Goal: Task Accomplishment & Management: Manage account settings

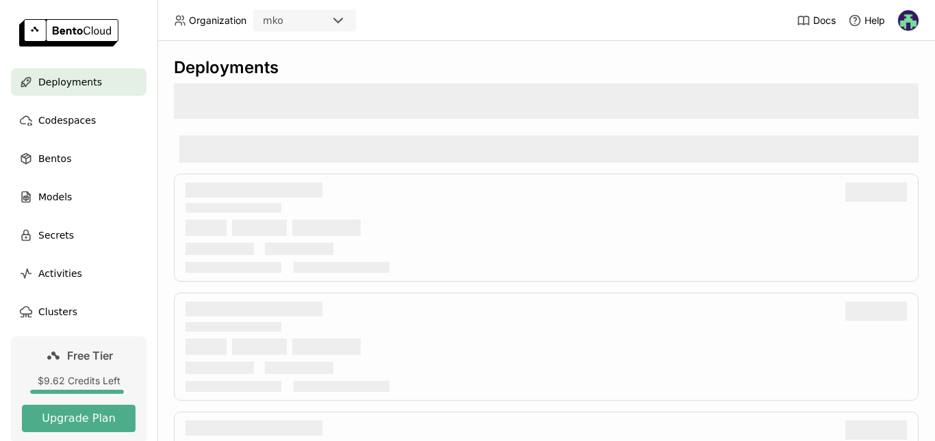
click at [313, 14] on div "mko" at bounding box center [291, 20] width 75 height 19
click at [307, 20] on div "mko" at bounding box center [291, 20] width 75 height 19
click at [906, 22] on img at bounding box center [908, 20] width 21 height 21
click at [0, 165] on ul "Deployments Codespaces Bentos Models Secrets Activities Clusters" at bounding box center [78, 196] width 157 height 257
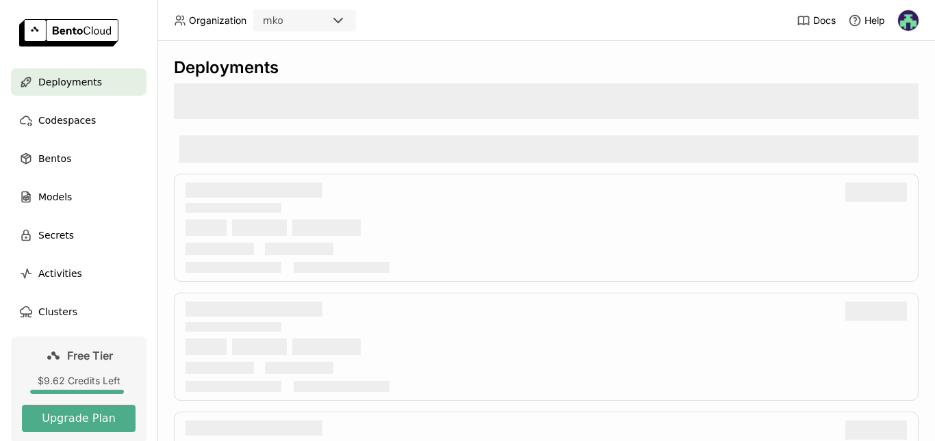
click at [45, 142] on ul "Deployments Codespaces Bentos Models Secrets Activities Clusters" at bounding box center [78, 196] width 157 height 257
click at [42, 169] on div "Bentos" at bounding box center [78, 158] width 135 height 27
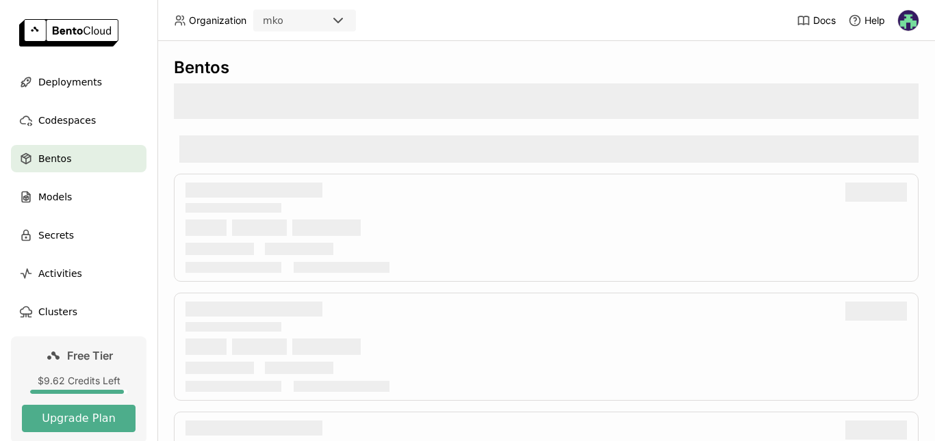
click at [42, 165] on span "Bentos" at bounding box center [54, 159] width 33 height 16
click at [905, 26] on img at bounding box center [908, 20] width 21 height 21
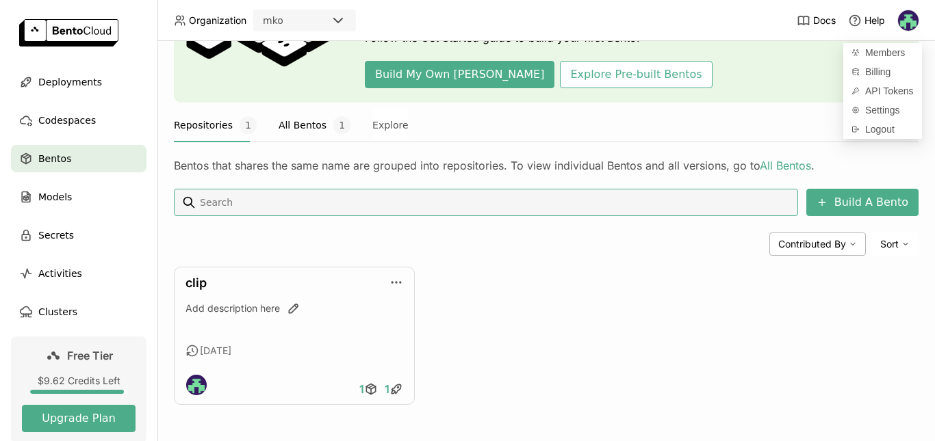
scroll to position [128, 0]
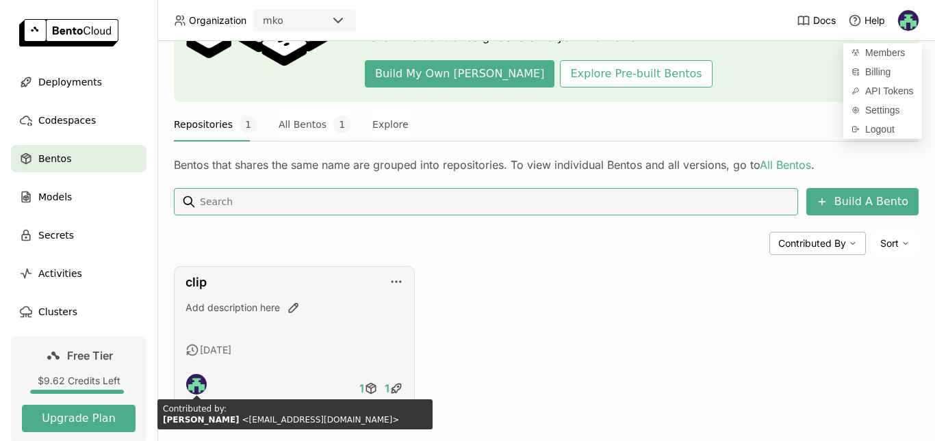
click at [191, 384] on img at bounding box center [196, 384] width 21 height 21
click at [201, 387] on img at bounding box center [196, 384] width 21 height 21
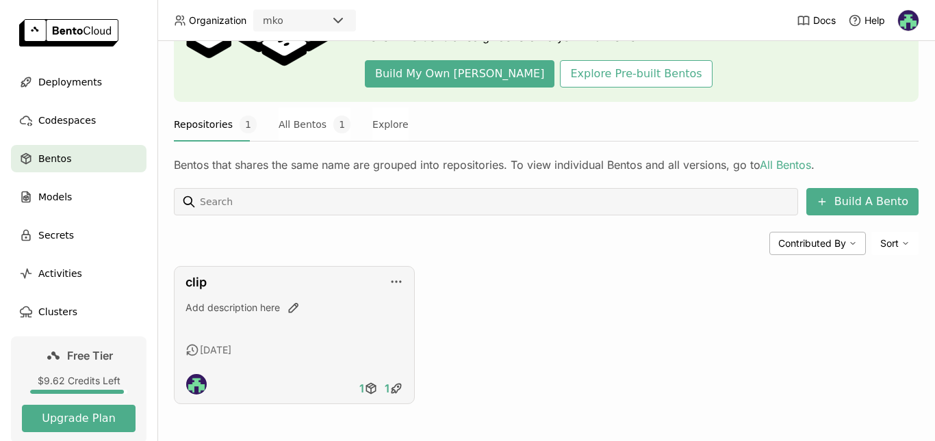
click at [387, 289] on div "clip" at bounding box center [294, 282] width 218 height 15
click at [389, 284] on icon "button" at bounding box center [396, 282] width 14 height 14
click at [54, 352] on icon at bounding box center [53, 356] width 16 height 16
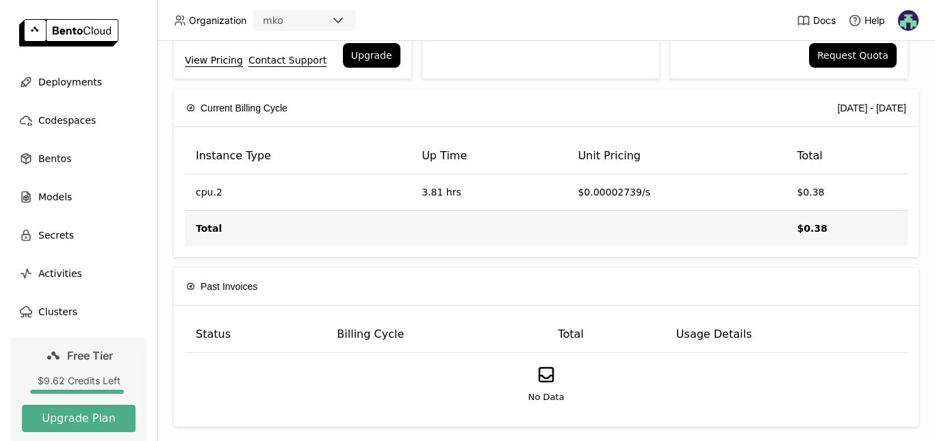
scroll to position [176, 0]
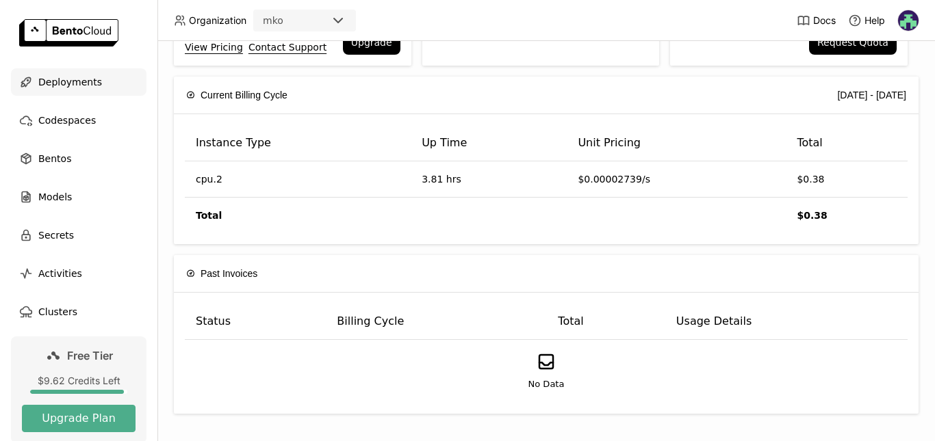
click at [33, 83] on div "Deployments" at bounding box center [78, 81] width 135 height 27
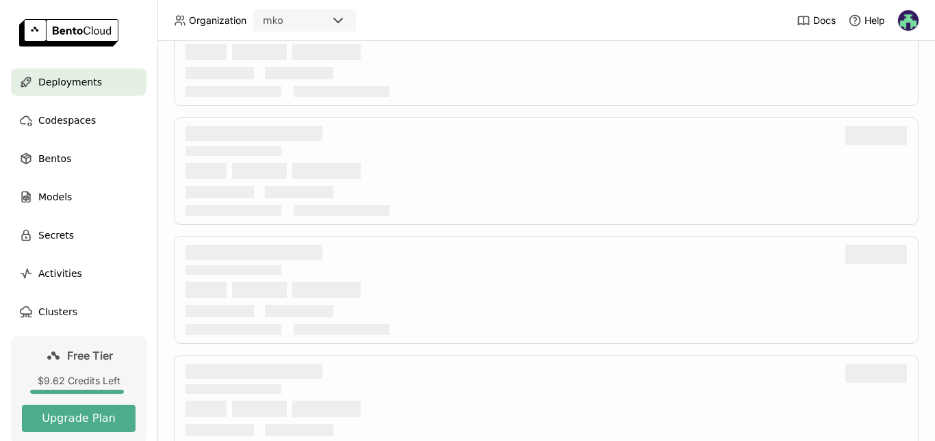
click at [51, 77] on span "Deployments" at bounding box center [70, 82] width 64 height 16
click at [56, 36] on img at bounding box center [68, 32] width 99 height 27
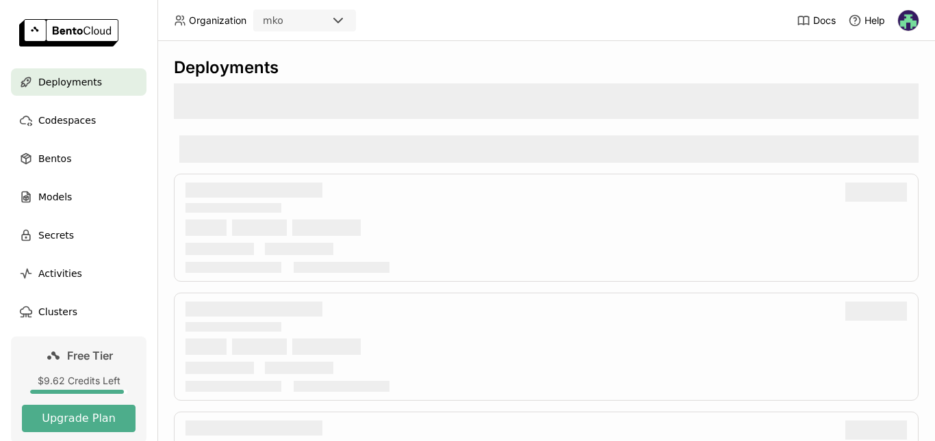
click at [911, 25] on img at bounding box center [908, 20] width 21 height 21
click at [871, 51] on span "Members" at bounding box center [885, 53] width 40 height 12
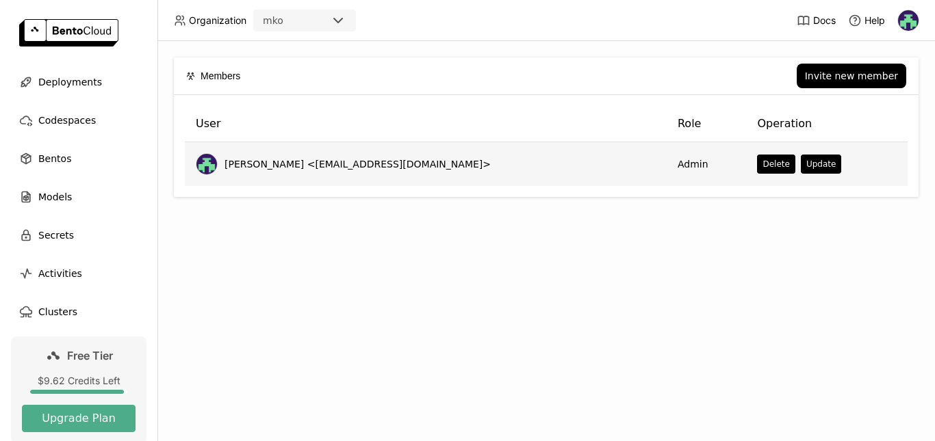
click at [300, 150] on td "[PERSON_NAME] <[EMAIL_ADDRESS][DOMAIN_NAME]>" at bounding box center [426, 164] width 482 height 44
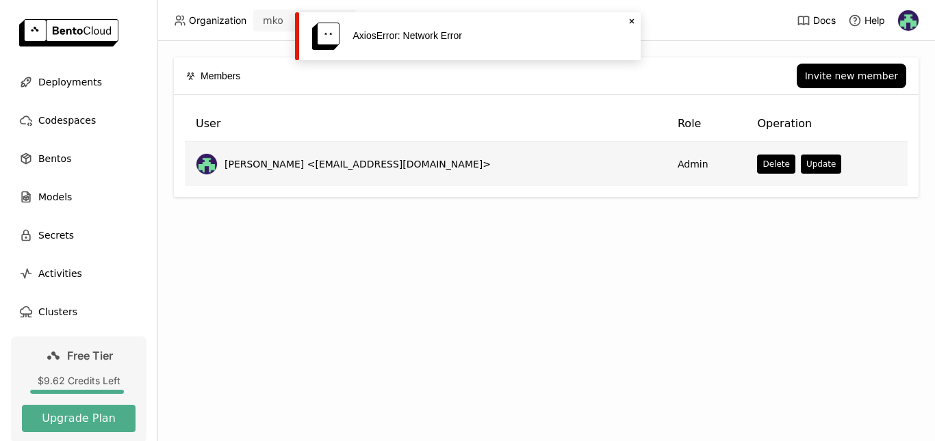
click at [300, 150] on td "[PERSON_NAME] <[EMAIL_ADDRESS][DOMAIN_NAME]>" at bounding box center [426, 164] width 482 height 44
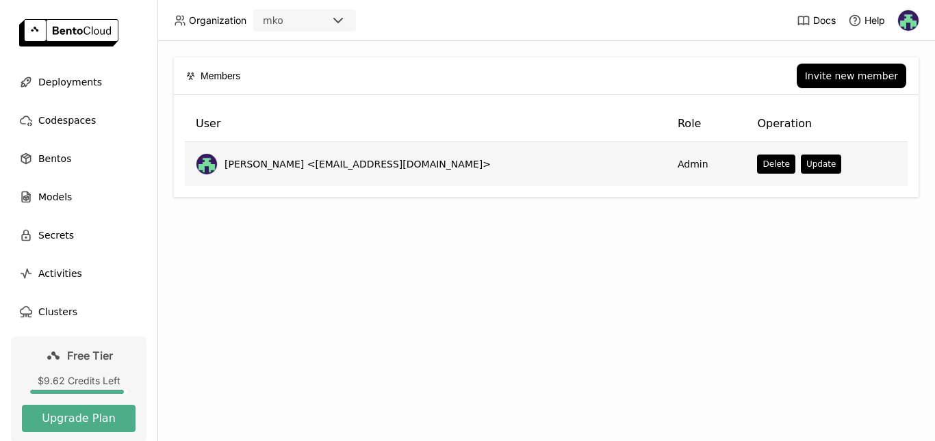
click at [236, 161] on span "[PERSON_NAME] <[EMAIL_ADDRESS][DOMAIN_NAME]>" at bounding box center [357, 164] width 266 height 14
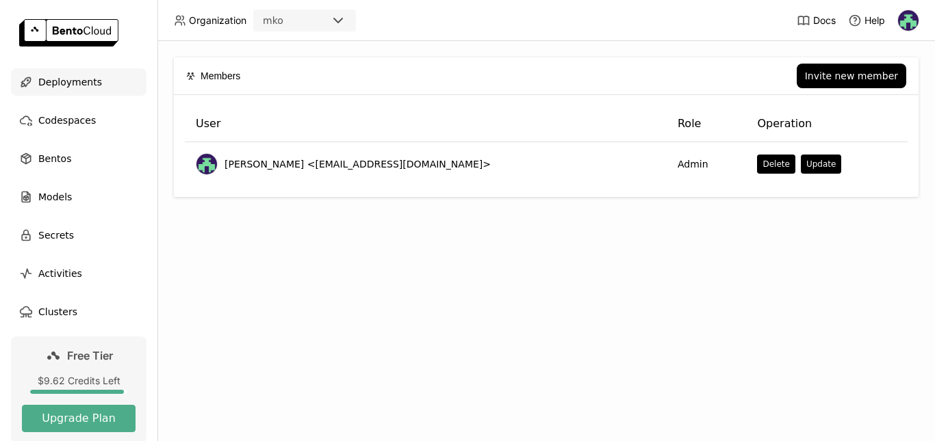
click at [55, 86] on span "Deployments" at bounding box center [70, 82] width 64 height 16
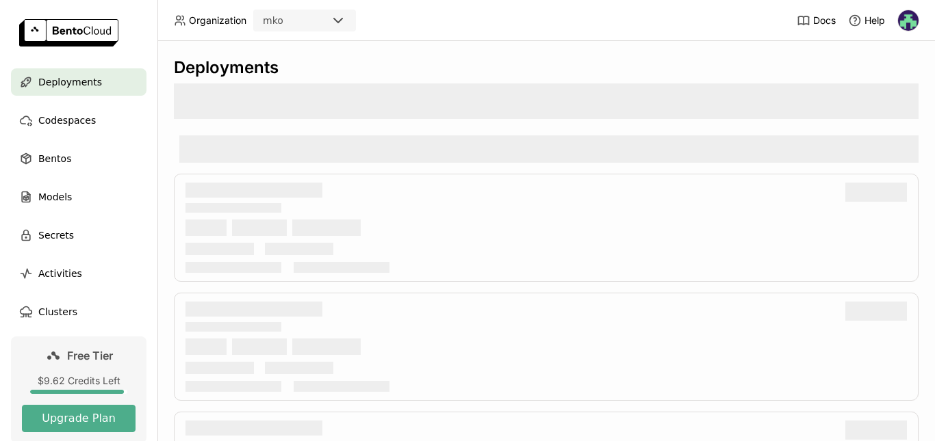
drag, startPoint x: 92, startPoint y: 7, endPoint x: 487, endPoint y: 25, distance: 395.9
click at [487, 25] on header "Organization mko Docs Help" at bounding box center [467, 20] width 935 height 41
click at [73, 330] on nav "Deployments Codespaces Bentos Models Secrets Activities Clusters" at bounding box center [78, 202] width 157 height 268
click at [67, 358] on span "Free Tier" at bounding box center [90, 356] width 46 height 14
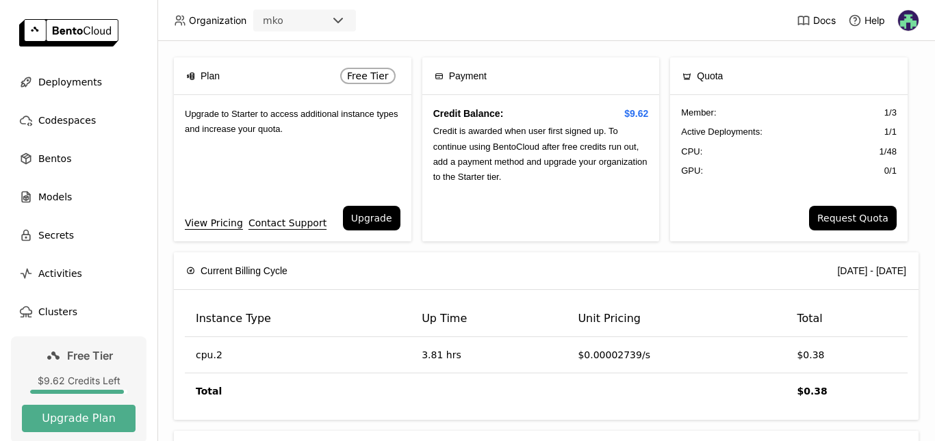
click at [67, 358] on span "Free Tier" at bounding box center [90, 356] width 46 height 14
click at [49, 41] on img at bounding box center [68, 32] width 99 height 27
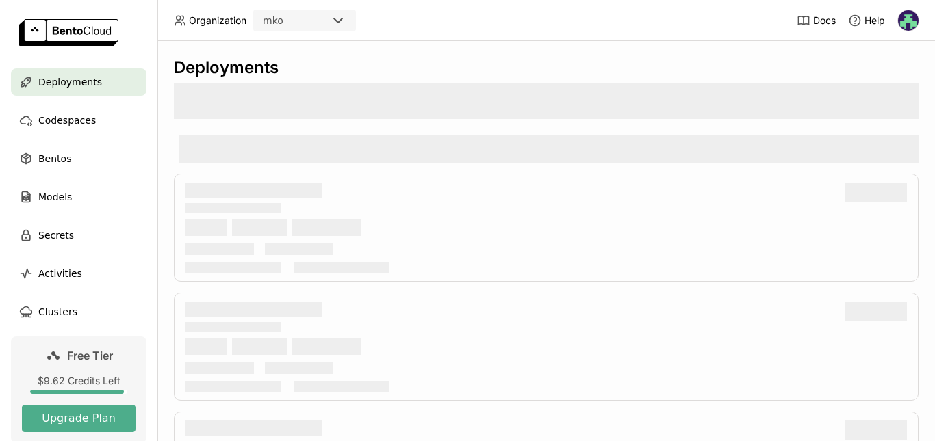
click at [49, 41] on img at bounding box center [68, 32] width 99 height 27
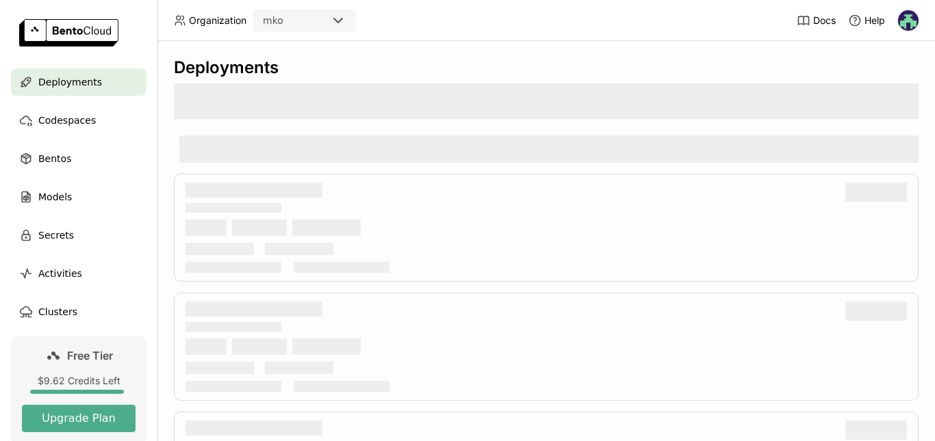
click at [49, 41] on img at bounding box center [68, 32] width 99 height 27
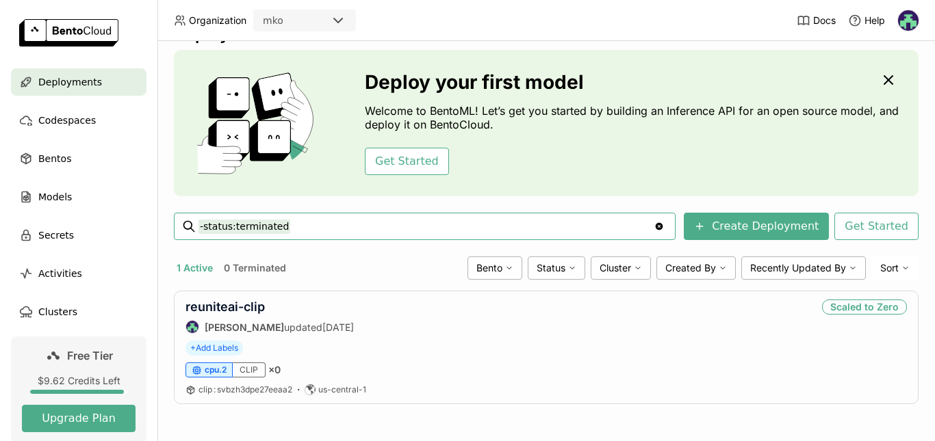
scroll to position [34, 0]
click at [235, 312] on link "reuniteai-clip" at bounding box center [224, 307] width 79 height 14
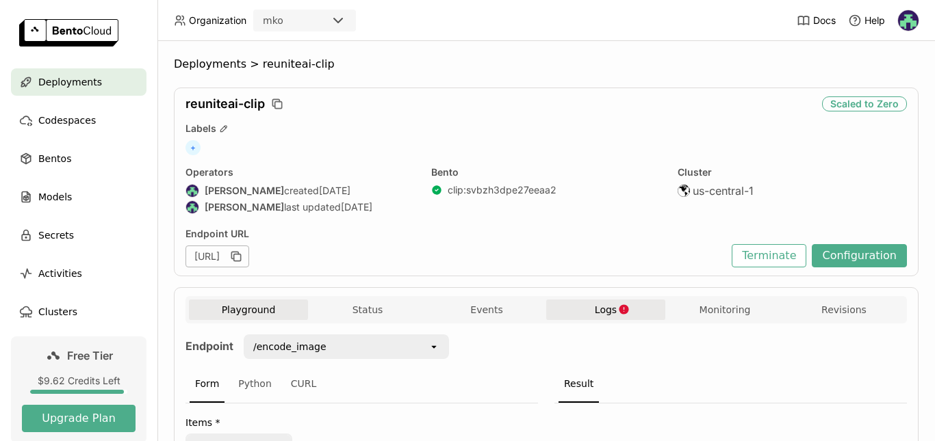
click at [610, 319] on button "Logs" at bounding box center [605, 310] width 119 height 21
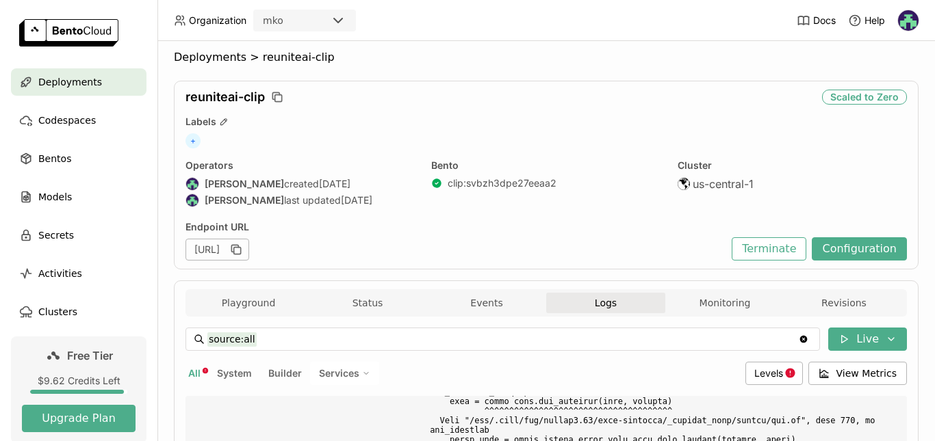
scroll to position [37, 0]
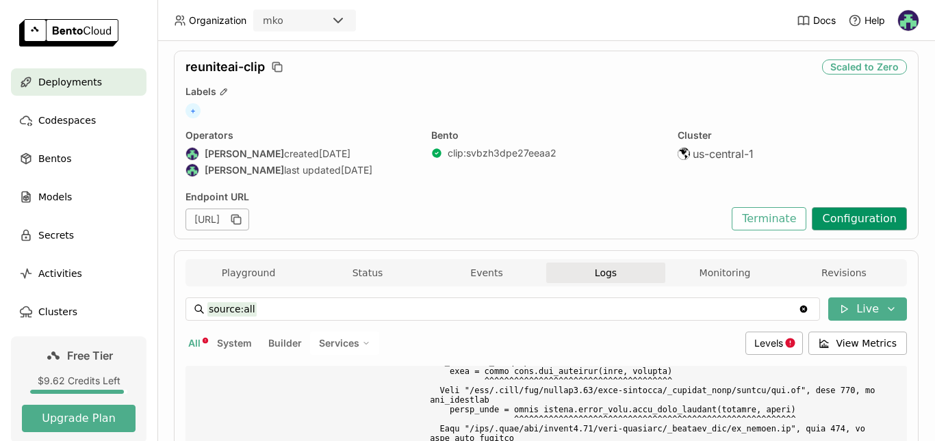
click at [857, 216] on button "Configuration" at bounding box center [858, 218] width 95 height 23
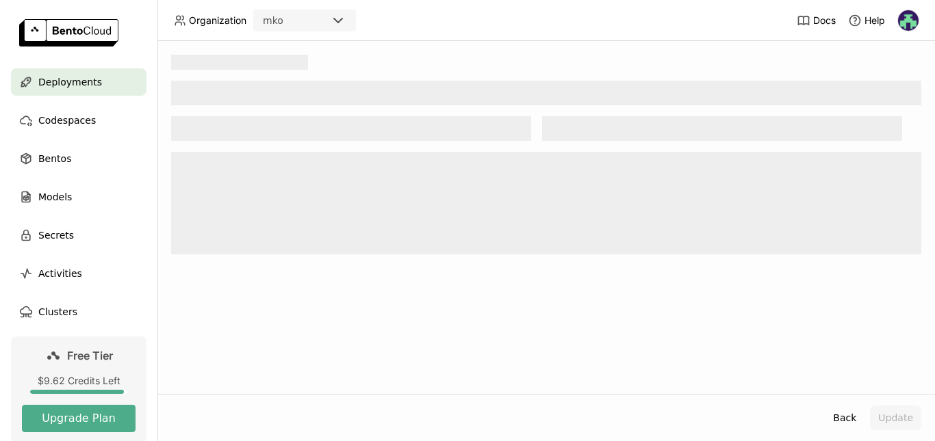
click at [292, 23] on div "mko" at bounding box center [291, 20] width 75 height 19
click at [435, 39] on header "Organization mko Docs Help" at bounding box center [467, 20] width 935 height 41
click at [313, 32] on header "Organization mko Docs Help" at bounding box center [467, 20] width 935 height 41
click at [319, 32] on header "Organization mko Docs Help" at bounding box center [467, 20] width 935 height 41
drag, startPoint x: 319, startPoint y: 32, endPoint x: 319, endPoint y: 25, distance: 7.6
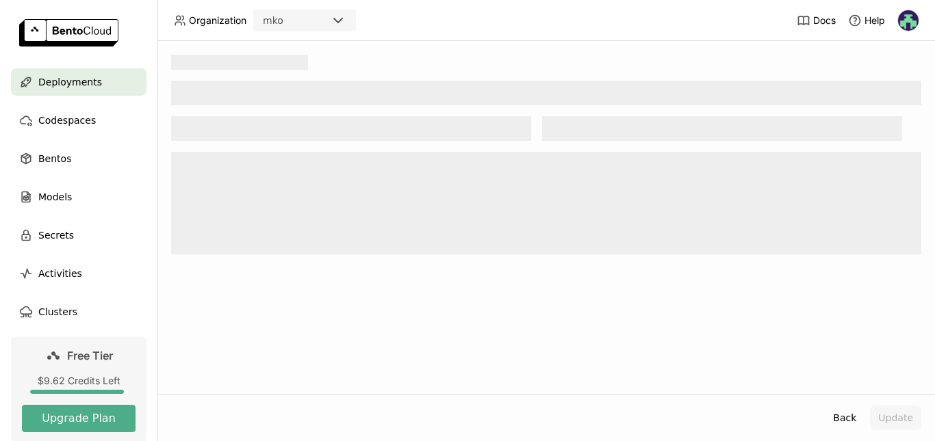
click at [319, 25] on header "Organization mko Docs Help" at bounding box center [467, 20] width 935 height 41
click at [339, 26] on icon at bounding box center [338, 20] width 16 height 16
click at [365, 78] on div at bounding box center [546, 155] width 750 height 200
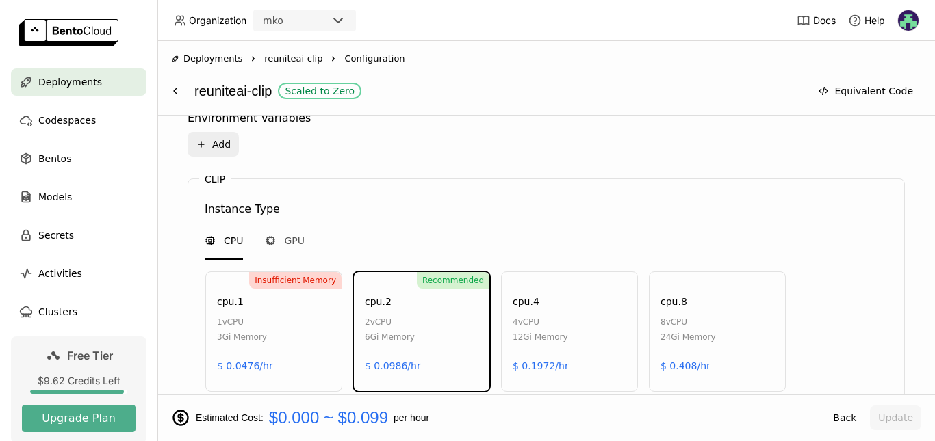
scroll to position [543, 0]
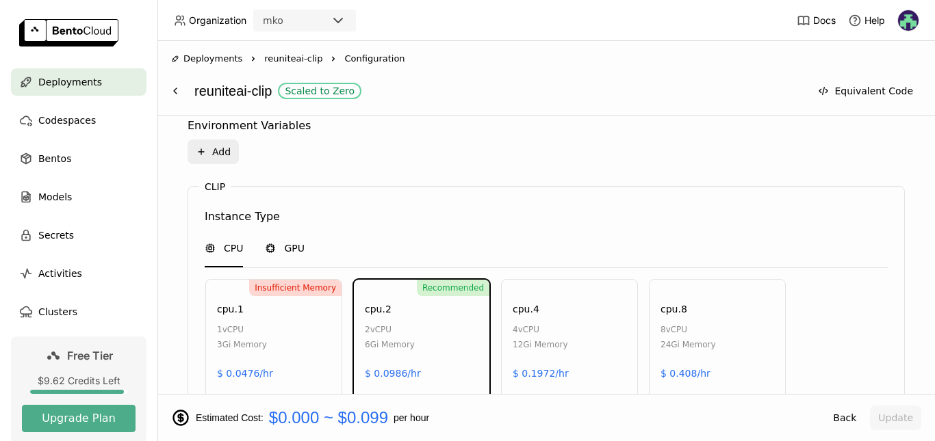
click at [282, 254] on div "GPU" at bounding box center [285, 248] width 40 height 14
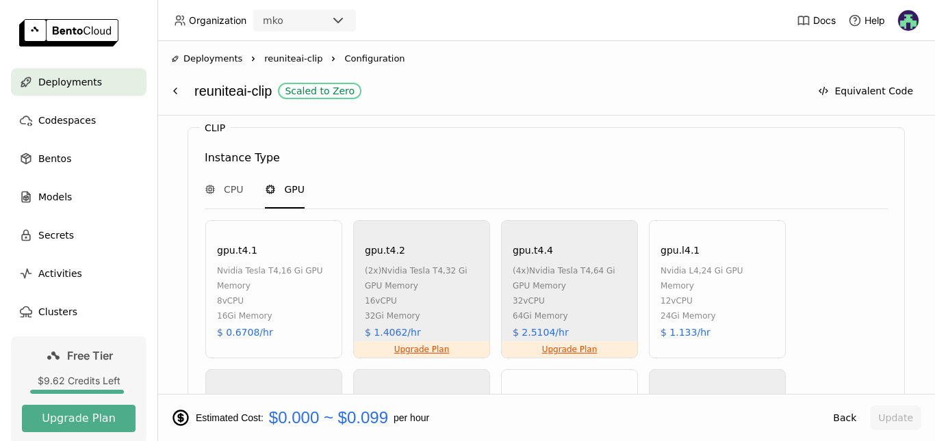
scroll to position [623, 0]
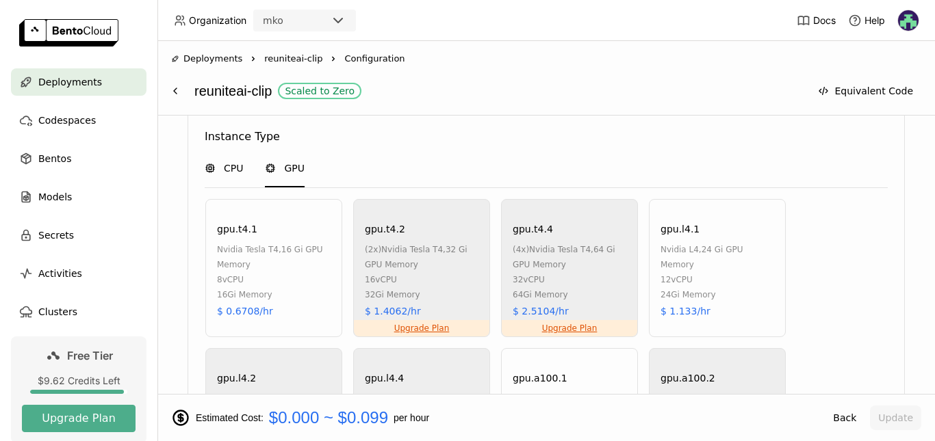
click at [214, 175] on div "CPU" at bounding box center [224, 169] width 38 height 37
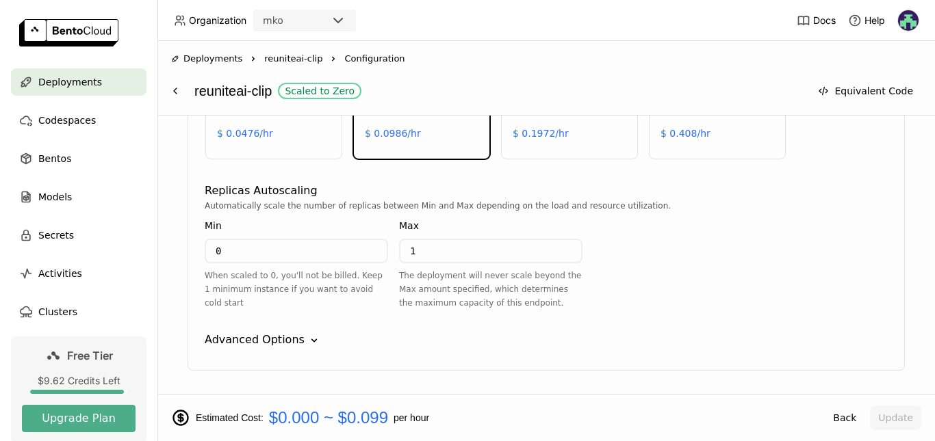
scroll to position [827, 0]
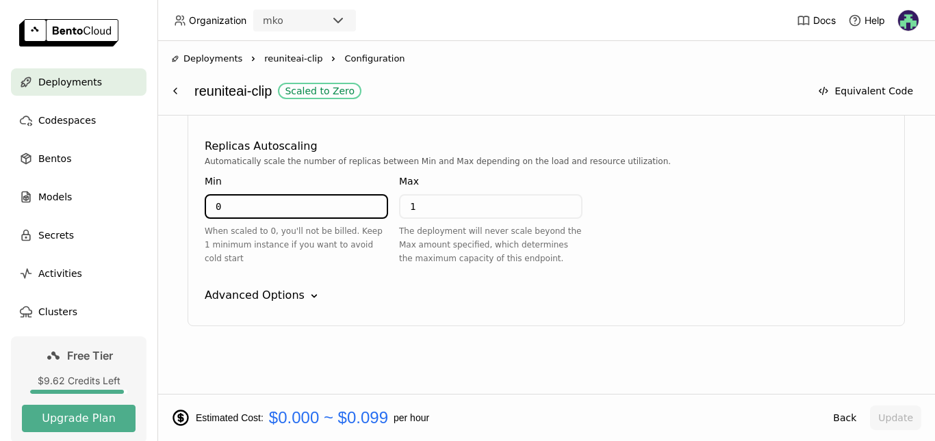
drag, startPoint x: 239, startPoint y: 205, endPoint x: 168, endPoint y: 207, distance: 71.2
click at [168, 207] on div "Select a Bento A Bento is an AI application packaged with BentoML, it includes …" at bounding box center [545, 255] width 777 height 278
click at [286, 203] on input "0" at bounding box center [296, 207] width 181 height 22
type input "1"
click at [451, 217] on input "1" at bounding box center [490, 207] width 181 height 22
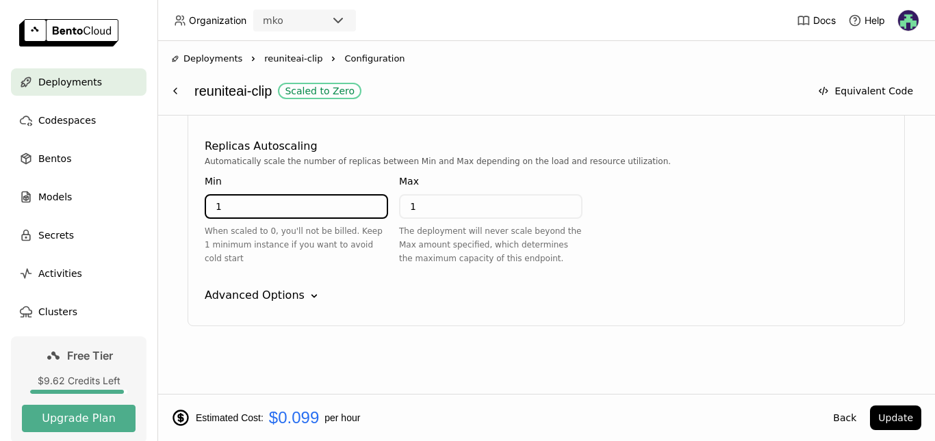
click at [263, 207] on input "1" at bounding box center [296, 207] width 181 height 22
type input "0"
click at [57, 88] on span "Deployments" at bounding box center [70, 82] width 64 height 16
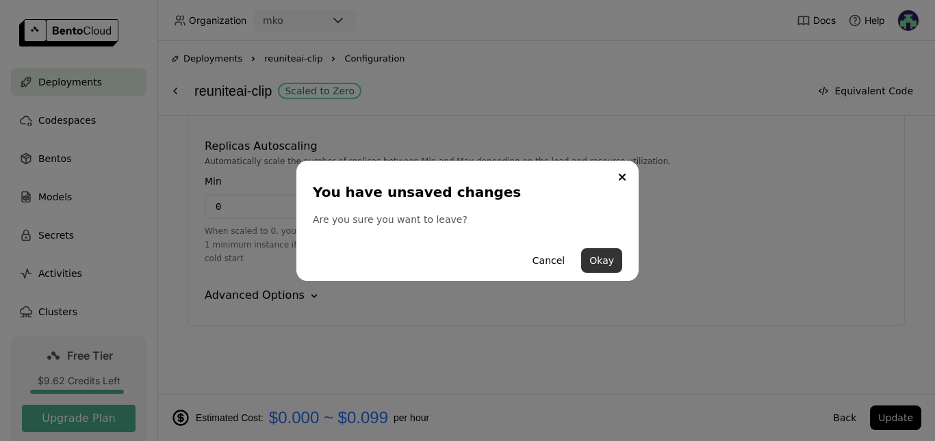
click at [596, 265] on button "Okay" at bounding box center [601, 260] width 41 height 25
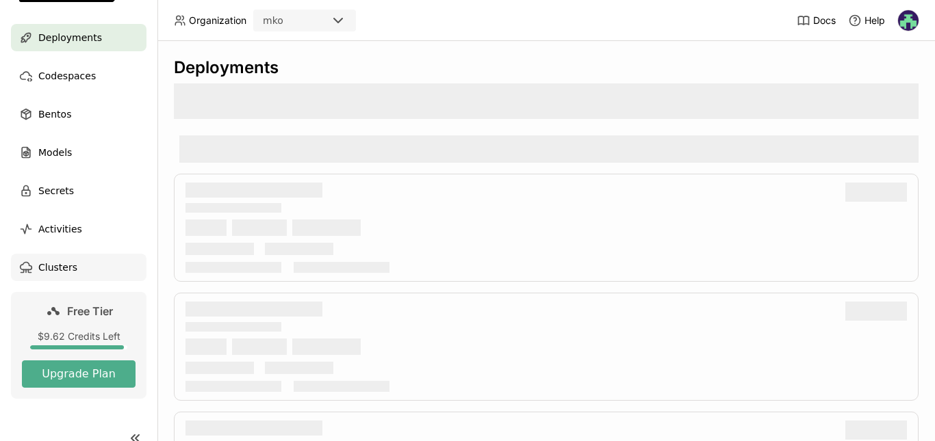
scroll to position [65, 0]
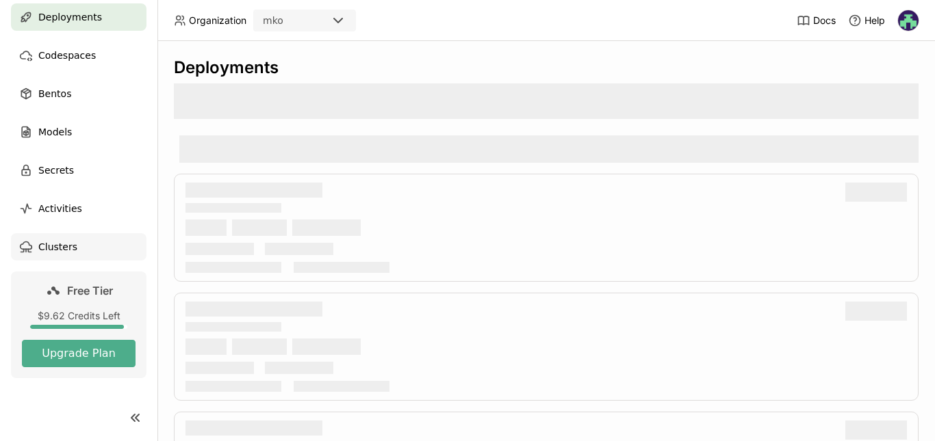
click at [110, 305] on link "Free Tier $9.62 Credits Left Upgrade Plan" at bounding box center [78, 325] width 135 height 107
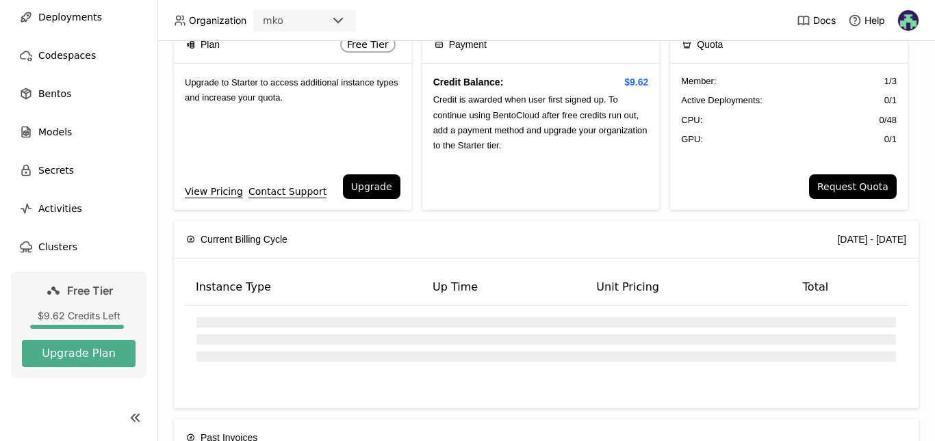
scroll to position [5, 0]
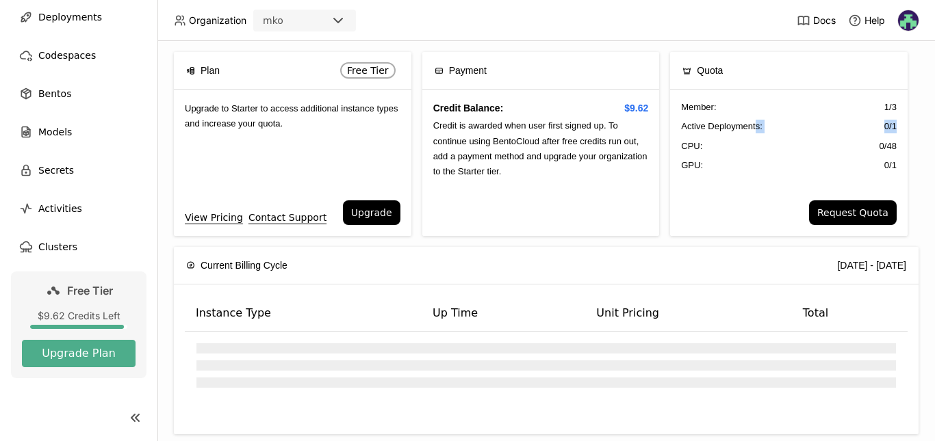
drag, startPoint x: 749, startPoint y: 124, endPoint x: 887, endPoint y: 126, distance: 137.5
click at [887, 126] on div "Member : 1 / 3 Active Deployments : 0 / 1 CPU: 0 / 48 GPU: 0 / 1" at bounding box center [788, 145] width 237 height 111
click at [903, 166] on div "Plan Free Tier Upgrade to Starter to access additional instance types and incre…" at bounding box center [546, 149] width 744 height 195
drag, startPoint x: 898, startPoint y: 166, endPoint x: 661, endPoint y: 111, distance: 243.1
click at [676, 116] on div "Plan Free Tier Upgrade to Starter to access additional instance types and incre…" at bounding box center [546, 149] width 744 height 195
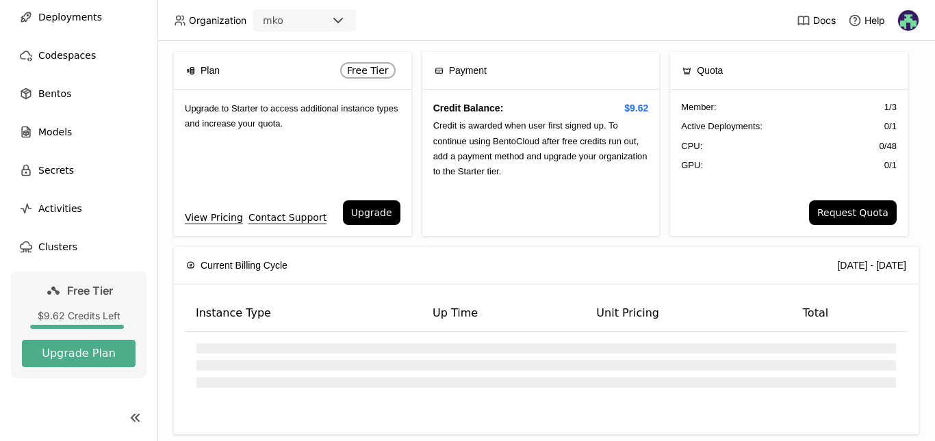
click at [657, 110] on div "Plan Free Tier Upgrade to Starter to access additional instance types and incre…" at bounding box center [546, 149] width 744 height 195
drag, startPoint x: 662, startPoint y: 99, endPoint x: 930, endPoint y: 176, distance: 279.1
click at [930, 176] on div "Plan Free Tier Upgrade to Starter to access additional instance types and incre…" at bounding box center [545, 241] width 777 height 400
click at [918, 174] on div "Plan Free Tier Upgrade to Starter to access additional instance types and incre…" at bounding box center [545, 241] width 777 height 400
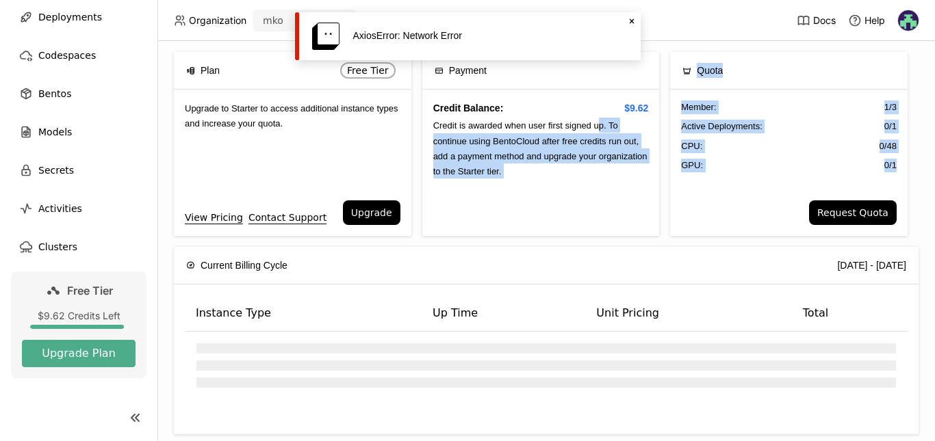
drag, startPoint x: 902, startPoint y: 174, endPoint x: 594, endPoint y: 117, distance: 313.7
click at [594, 117] on div "Plan Free Tier Upgrade to Starter to access additional instance types and incre…" at bounding box center [546, 149] width 744 height 195
click at [594, 117] on div "Credit Balance: $9.62 Credit is awarded when user first signed up. To continue …" at bounding box center [540, 163] width 237 height 146
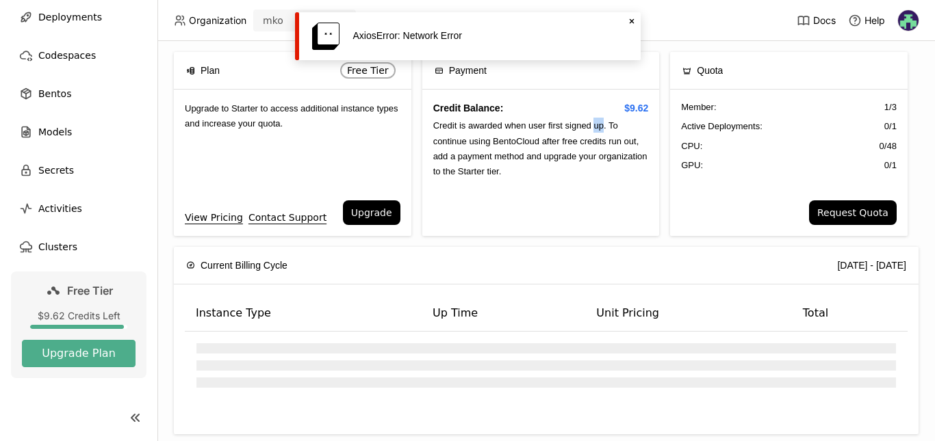
click at [594, 117] on div "Credit Balance: $9.62 Credit is awarded when user first signed up. To continue …" at bounding box center [540, 163] width 237 height 146
click at [626, 23] on icon "Close" at bounding box center [631, 21] width 11 height 11
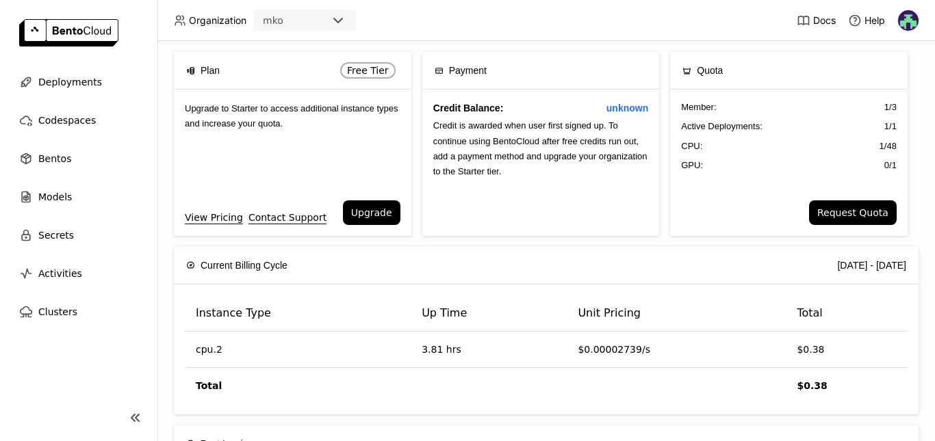
scroll to position [0, 0]
